Goal: Task Accomplishment & Management: Use online tool/utility

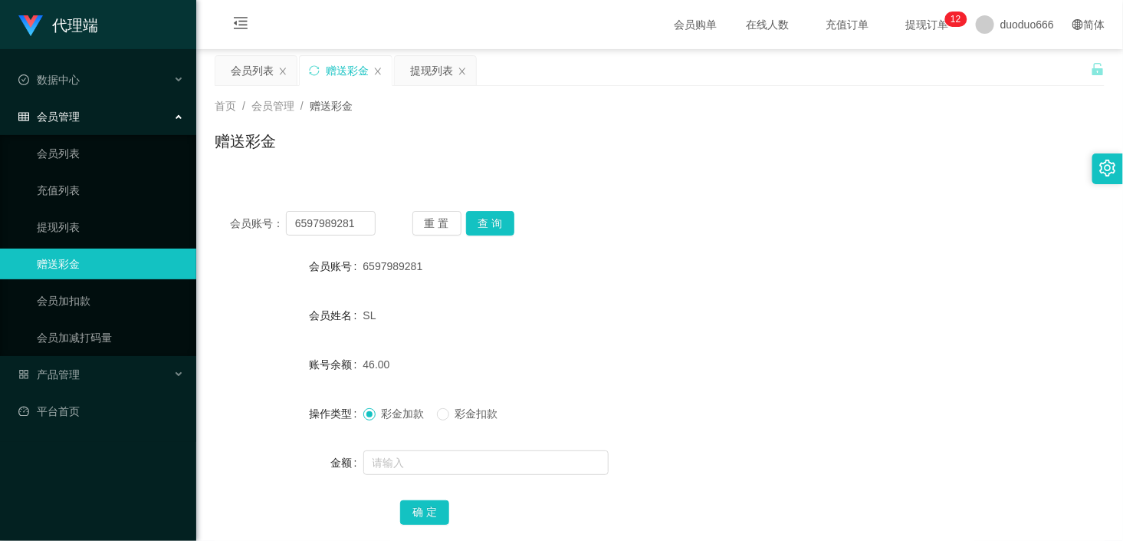
click at [879, 327] on div "会员姓名 SL" at bounding box center [660, 315] width 890 height 31
click at [709, 428] on div "彩金加款 彩金扣款" at bounding box center [622, 413] width 519 height 31
click at [456, 468] on input "text" at bounding box center [485, 462] width 245 height 25
paste input "6597989281"
type input "6597989281"
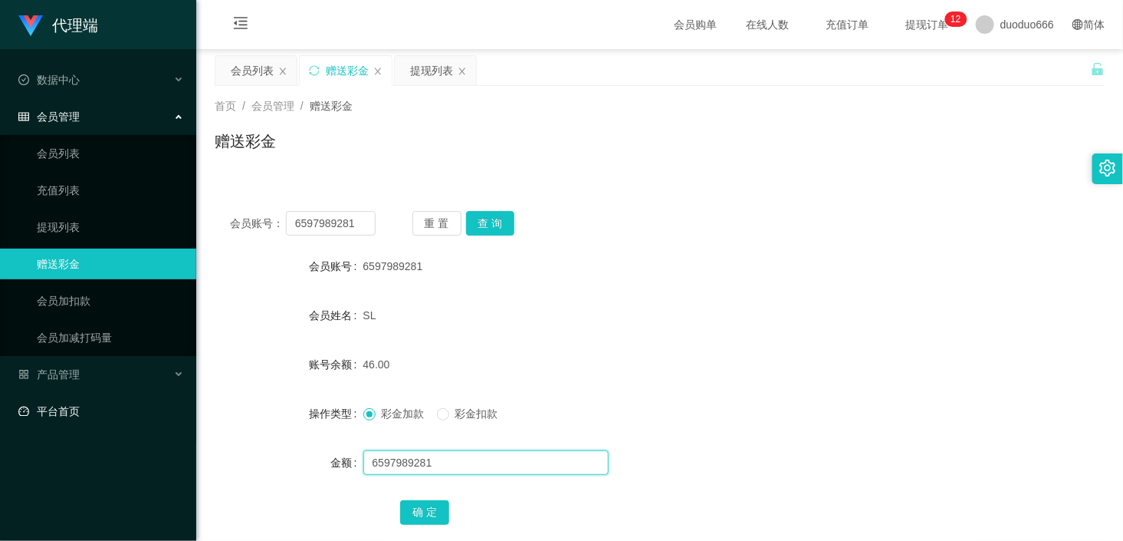
drag, startPoint x: 458, startPoint y: 465, endPoint x: 0, endPoint y: 414, distance: 460.6
click at [0, 414] on section "代理端 数据中心 会员管理 会员列表 充值列表 提现列表 赠送彩金 会员加扣款 会员加减打码量 产品管理 平台首页 保存配置 重置配置 整体风格设置 主题色 …" at bounding box center [561, 523] width 1123 height 1046
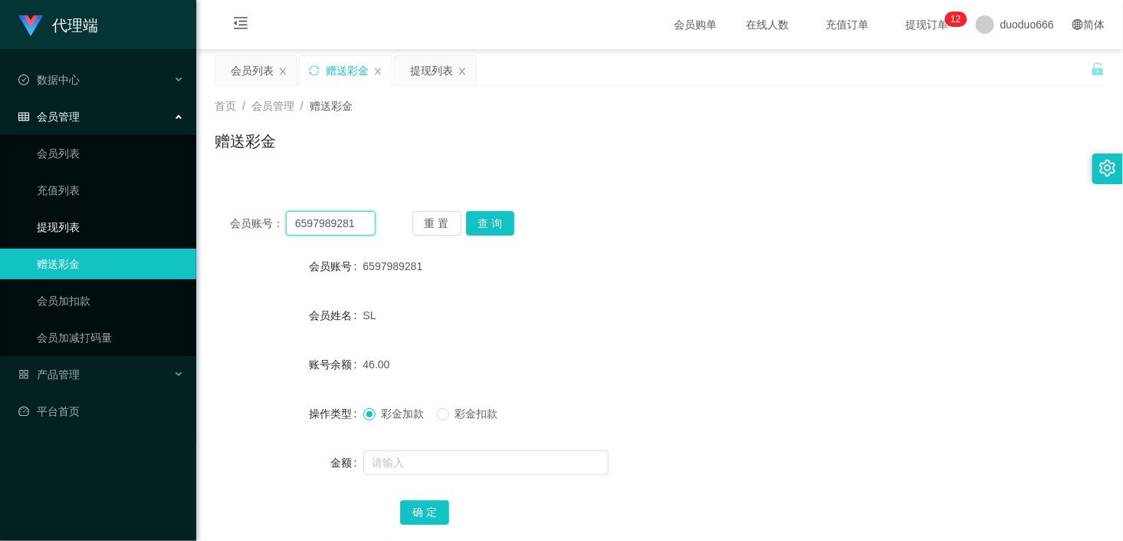
drag, startPoint x: 366, startPoint y: 230, endPoint x: 67, endPoint y: 223, distance: 299.1
click at [0, 223] on section "代理端 数据中心 会员管理 会员列表 充值列表 提现列表 赠送彩金 会员加扣款 会员加减打码量 产品管理 平台首页 保存配置 重置配置 整体风格设置 主题色 …" at bounding box center [561, 523] width 1123 height 1046
click at [492, 223] on button "查 询" at bounding box center [490, 223] width 49 height 25
click at [735, 306] on div "SL" at bounding box center [622, 315] width 519 height 31
click at [488, 226] on button "查 询" at bounding box center [490, 223] width 49 height 25
